Goal: Task Accomplishment & Management: Manage account settings

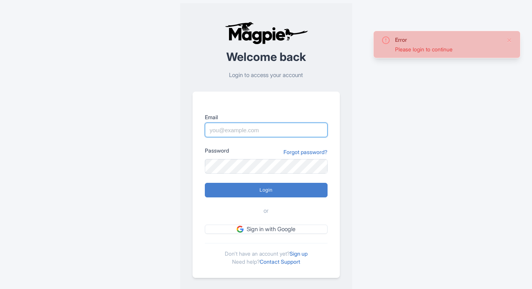
drag, startPoint x: 0, startPoint y: 0, endPoint x: 269, endPoint y: 129, distance: 298.6
click at [269, 129] on input "Email" at bounding box center [266, 130] width 123 height 15
type input "[EMAIL_ADDRESS][DOMAIN_NAME]"
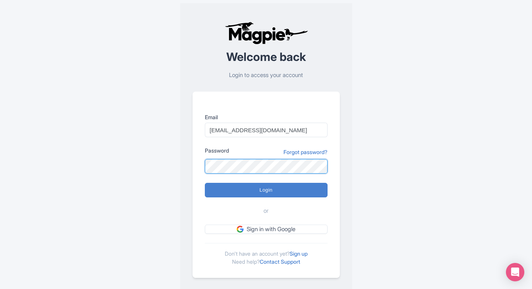
click at [205, 183] on input "Login" at bounding box center [266, 190] width 123 height 15
type input "Logging in..."
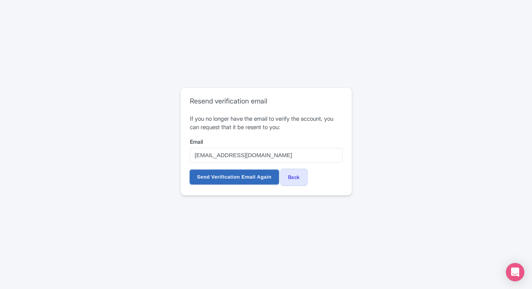
click at [265, 179] on input "Send Verification Email Again" at bounding box center [234, 177] width 89 height 15
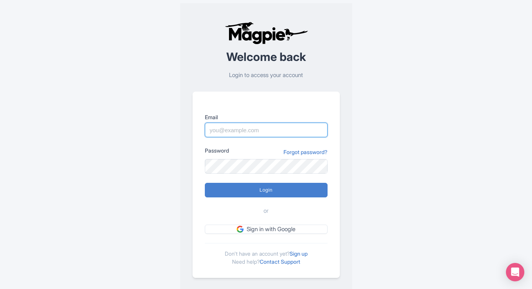
click at [261, 134] on input "Email" at bounding box center [266, 130] width 123 height 15
type input "[EMAIL_ADDRESS][DOMAIN_NAME]"
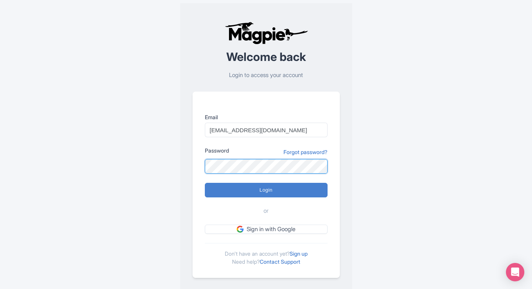
click at [205, 183] on input "Login" at bounding box center [266, 190] width 123 height 15
type input "Logging in..."
